Goal: Navigation & Orientation: Find specific page/section

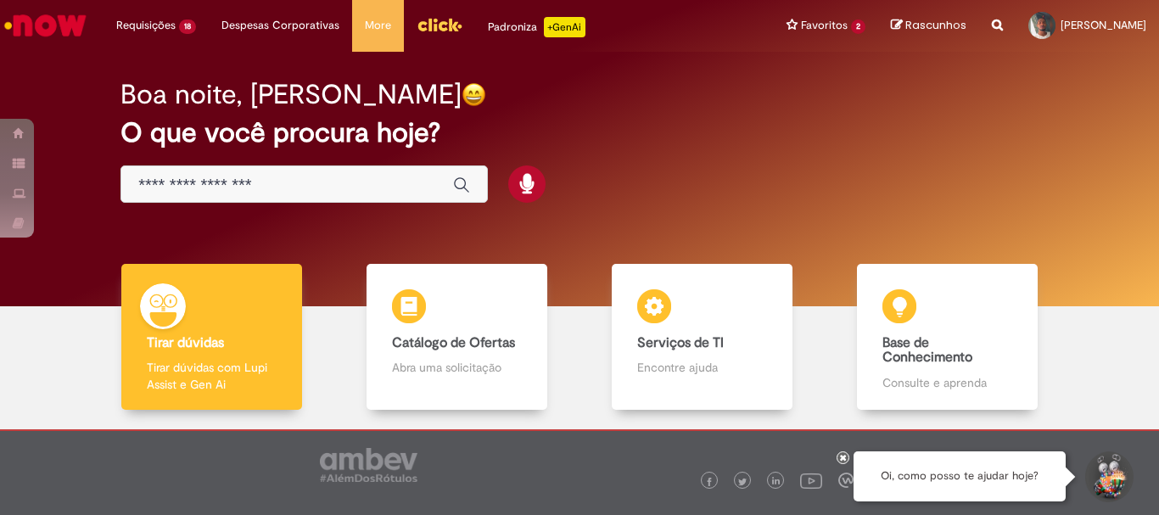
drag, startPoint x: 0, startPoint y: 0, endPoint x: 551, endPoint y: 140, distance: 568.1
click at [695, 108] on div "Boa noite, [PERSON_NAME]" at bounding box center [579, 95] width 918 height 30
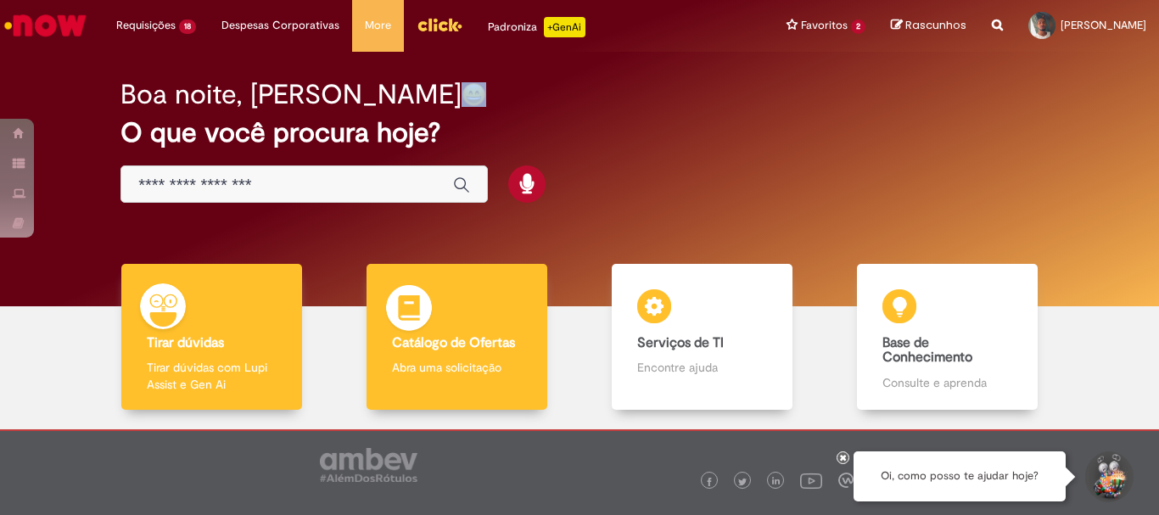
click at [471, 309] on div "Catálogo de Ofertas Catálogo de Ofertas Abra uma solicitação" at bounding box center [457, 337] width 180 height 147
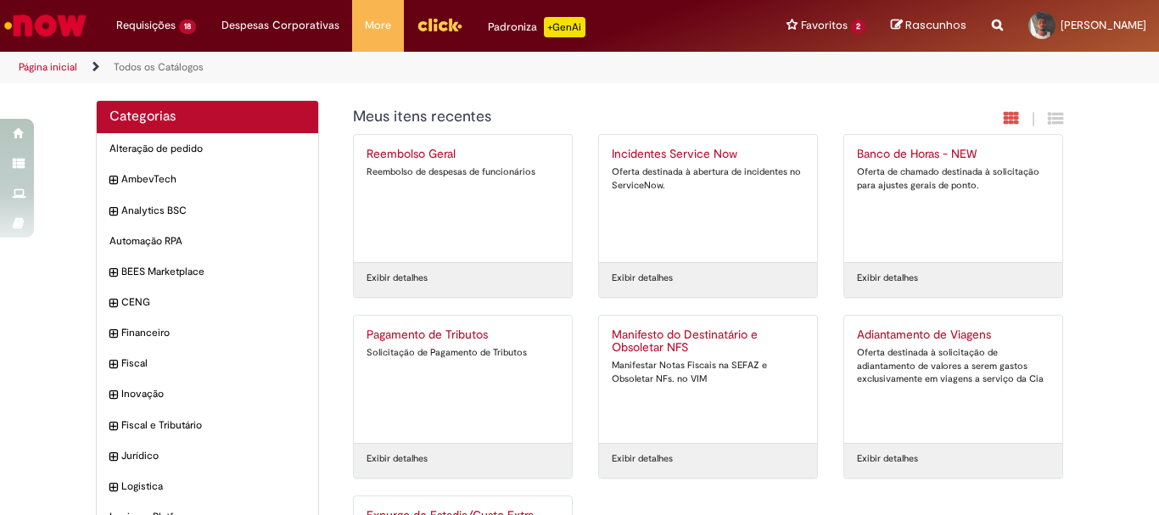
click at [439, 17] on img "Menu Cabeçalho" at bounding box center [440, 24] width 46 height 25
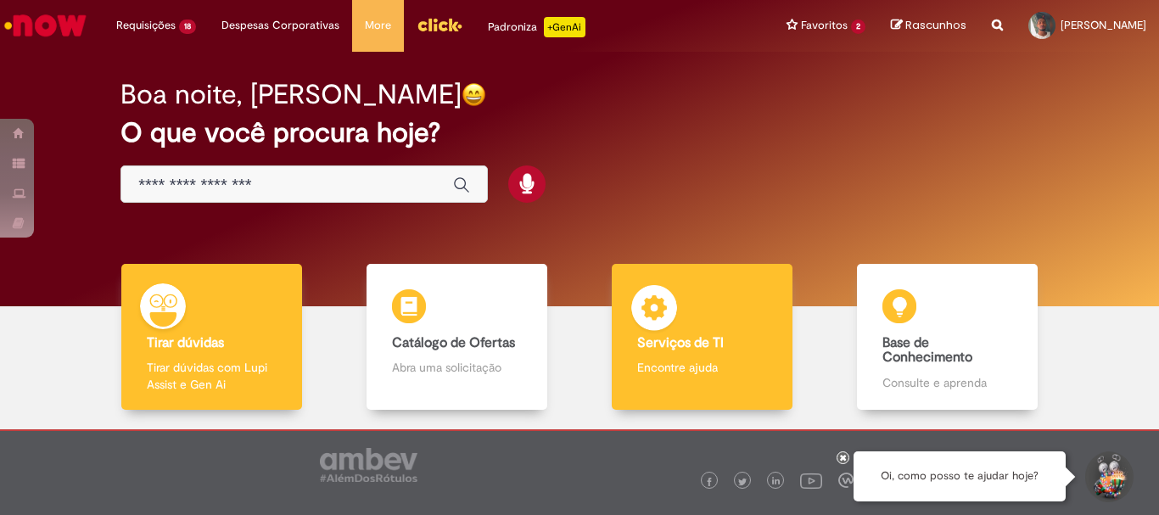
click at [664, 322] on img at bounding box center [654, 310] width 51 height 51
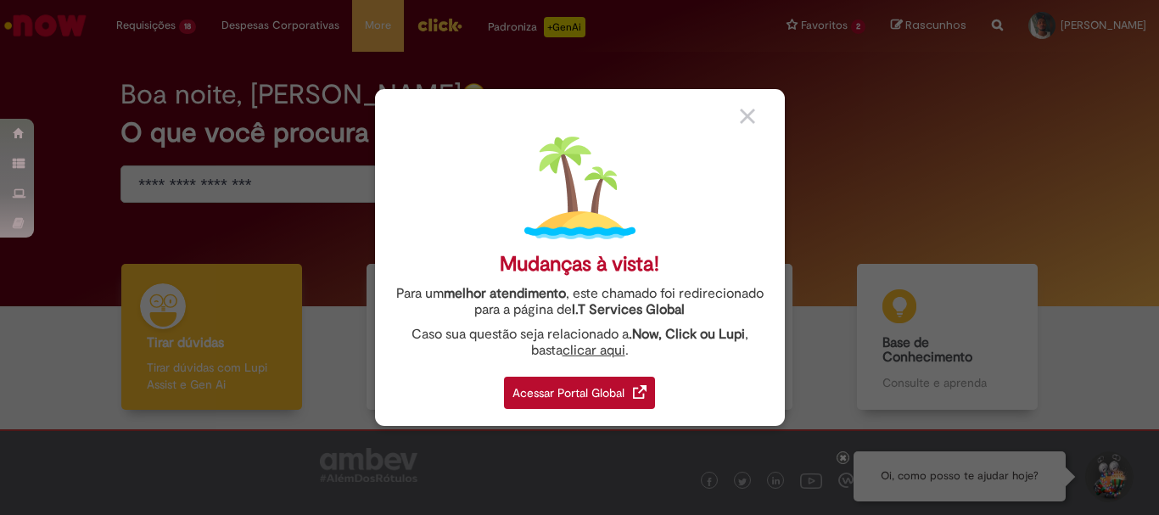
click at [585, 389] on div "Acessar Portal Global" at bounding box center [579, 393] width 151 height 32
